Goal: Check status

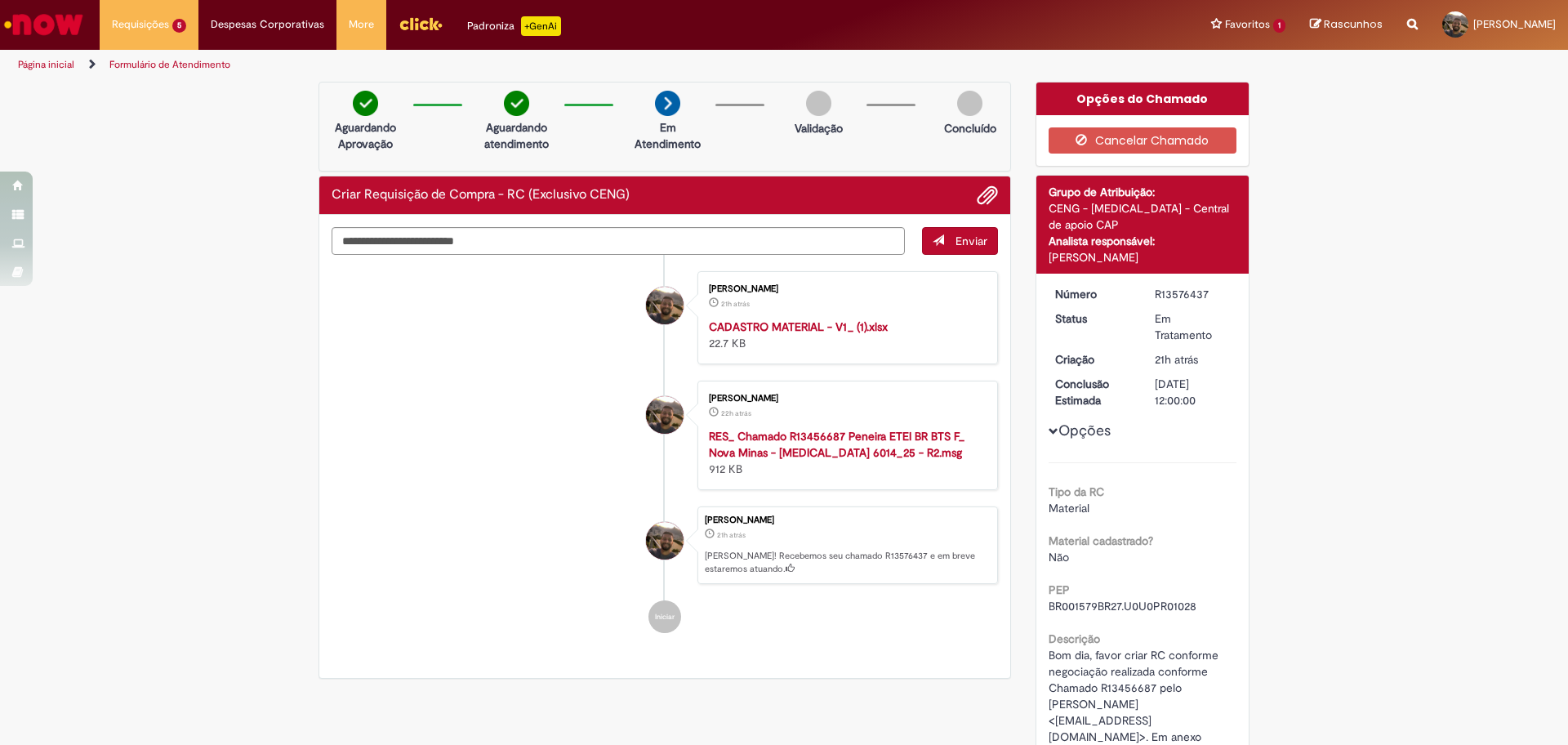
drag, startPoint x: 1144, startPoint y: 292, endPoint x: 1202, endPoint y: 296, distance: 58.1
click at [1202, 296] on dd "R13576437" at bounding box center [1192, 293] width 100 height 16
copy div "R13576437"
